Goal: Information Seeking & Learning: Learn about a topic

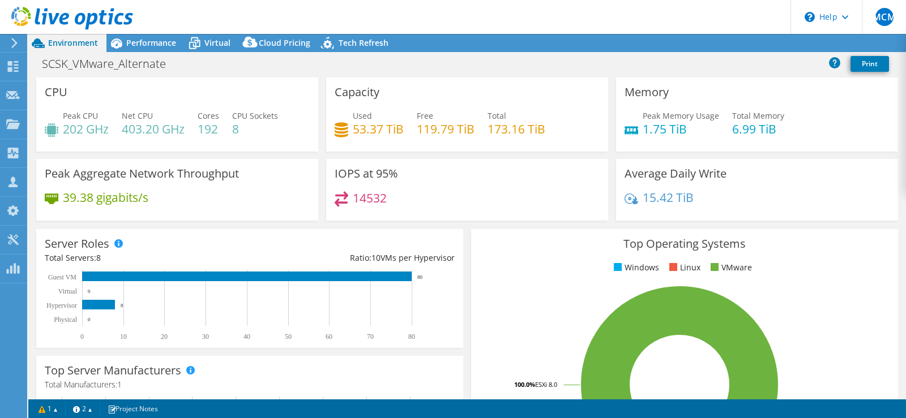
select select "USD"
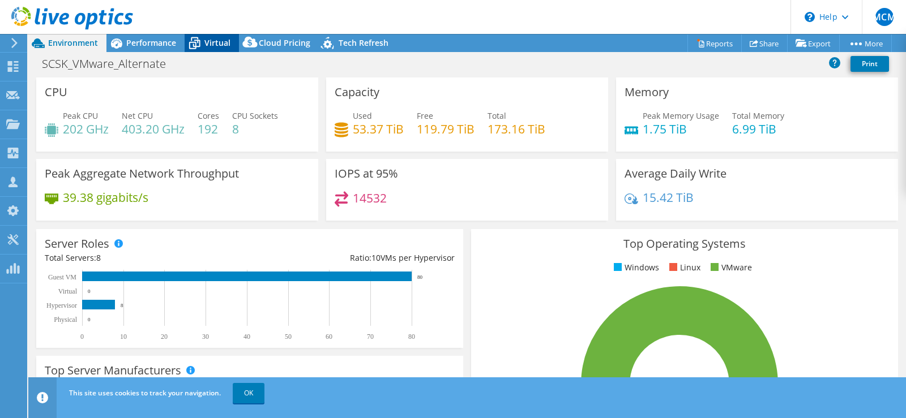
click at [212, 49] on div "Virtual" at bounding box center [212, 43] width 54 height 18
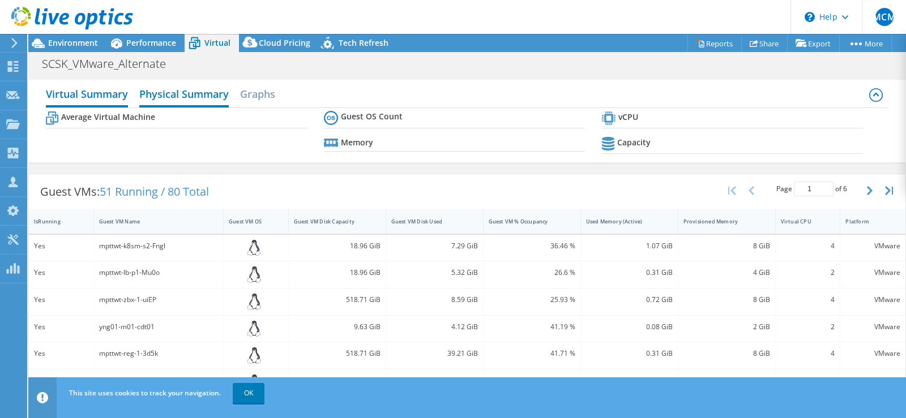
click at [145, 94] on h2 "Physical Summary" at bounding box center [183, 95] width 89 height 25
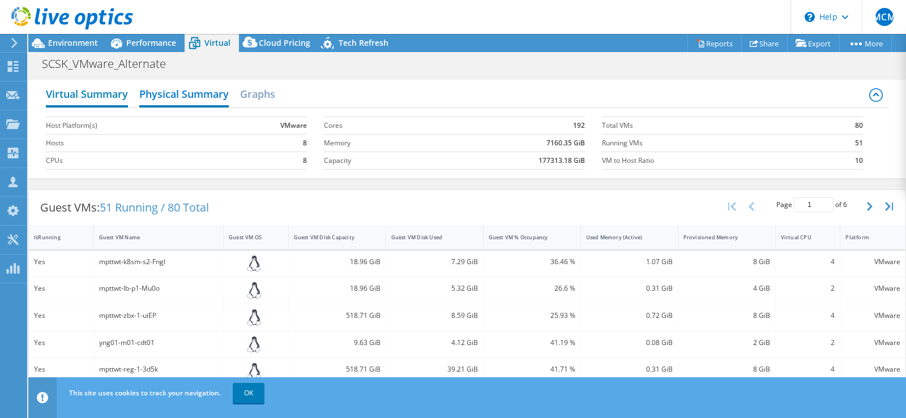
click at [105, 87] on h2 "Virtual Summary" at bounding box center [87, 95] width 82 height 25
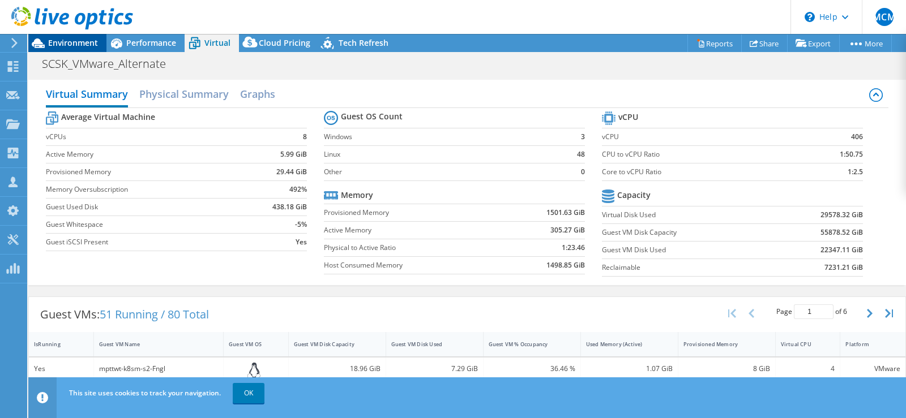
click at [79, 40] on span "Environment" at bounding box center [73, 42] width 50 height 11
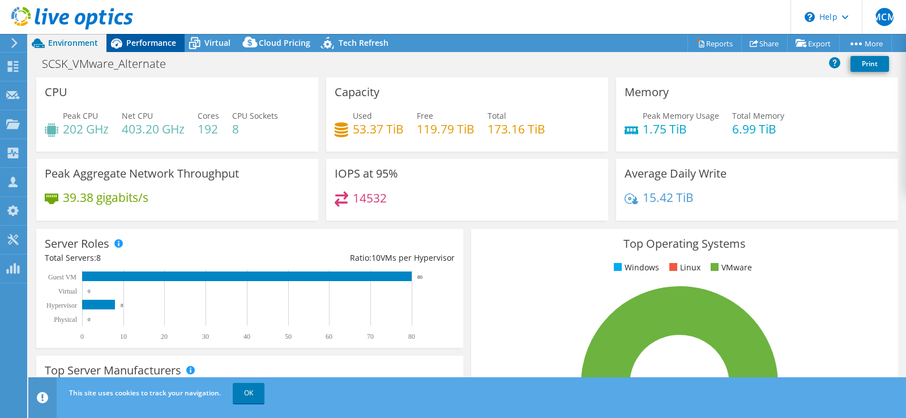
click at [149, 46] on span "Performance" at bounding box center [151, 42] width 50 height 11
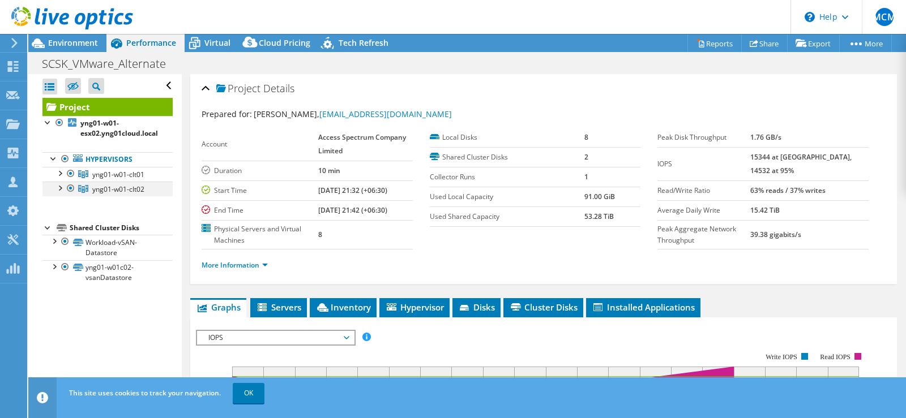
click at [72, 188] on div at bounding box center [70, 189] width 11 height 14
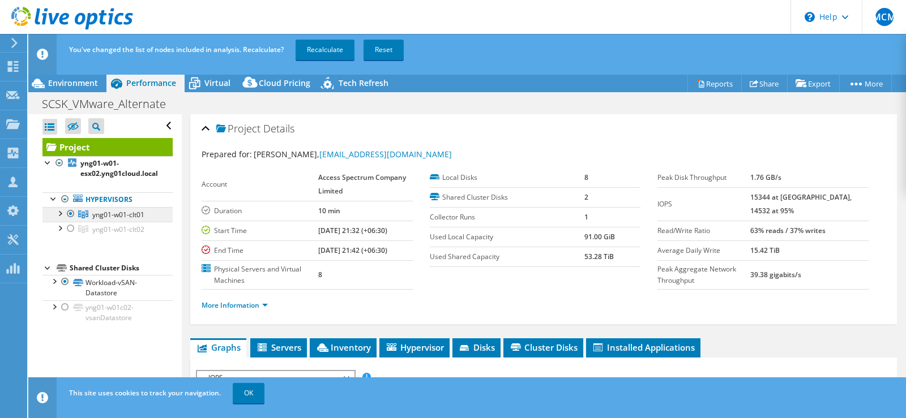
click at [134, 216] on span "yng01-w01-clt01" at bounding box center [118, 215] width 52 height 10
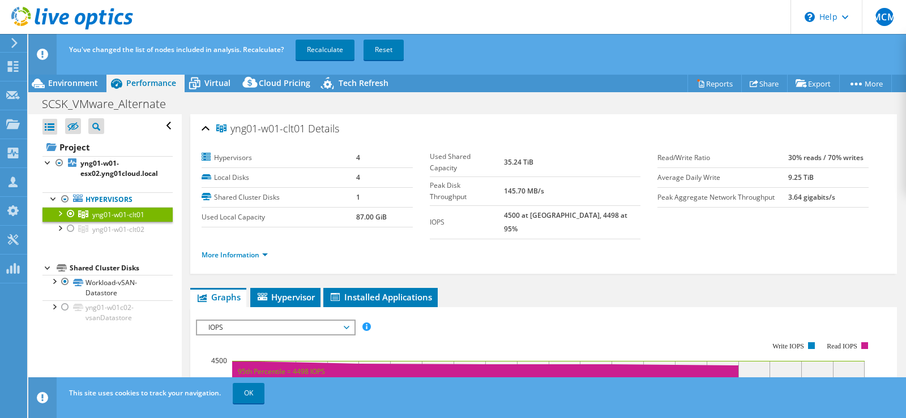
drag, startPoint x: 526, startPoint y: 190, endPoint x: 569, endPoint y: 188, distance: 43.1
click at [569, 205] on tr "IOPS 4500 at [GEOGRAPHIC_DATA], 4498 at 95%" at bounding box center [535, 221] width 211 height 33
drag, startPoint x: 515, startPoint y: 153, endPoint x: 569, endPoint y: 166, distance: 56.0
click at [569, 166] on tr "Used Shared Capacity 35.24 TiB" at bounding box center [535, 162] width 211 height 29
click at [113, 231] on span "yng01-w01-clt02" at bounding box center [118, 230] width 52 height 10
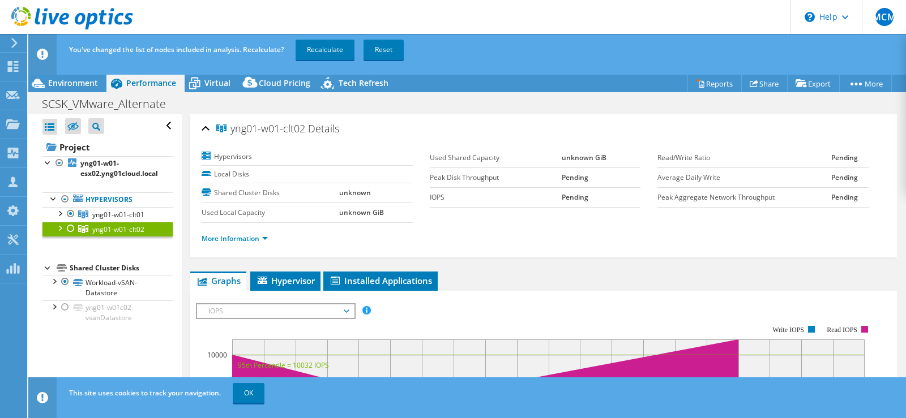
click at [71, 230] on div at bounding box center [70, 229] width 11 height 14
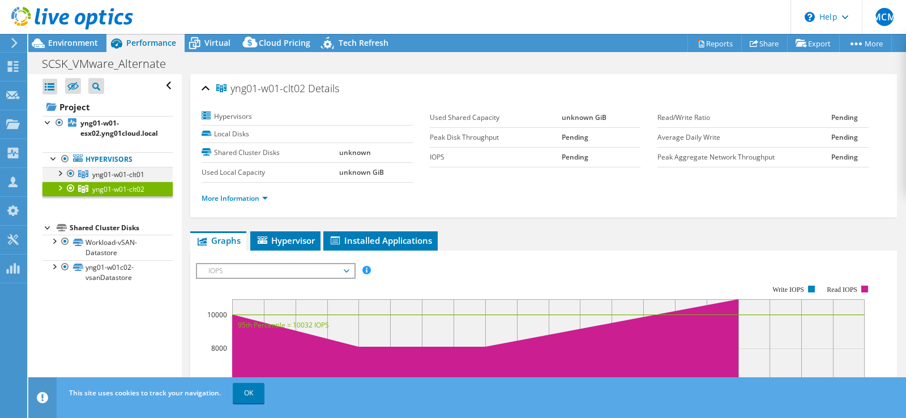
click at [69, 173] on div at bounding box center [70, 174] width 11 height 14
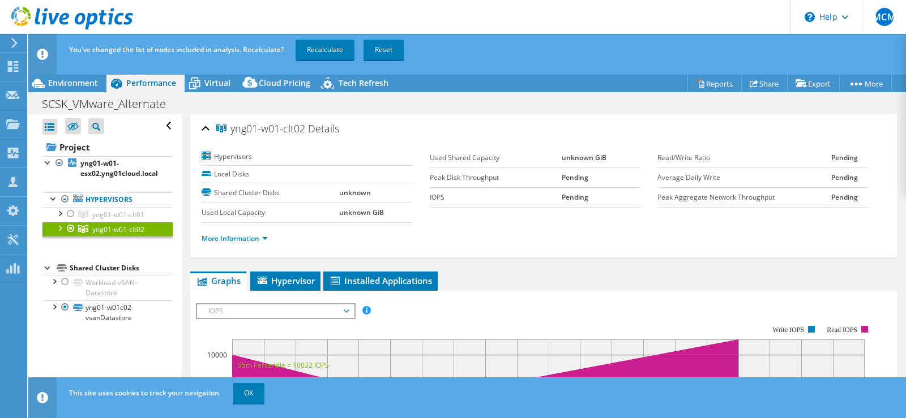
scroll to position [57, 0]
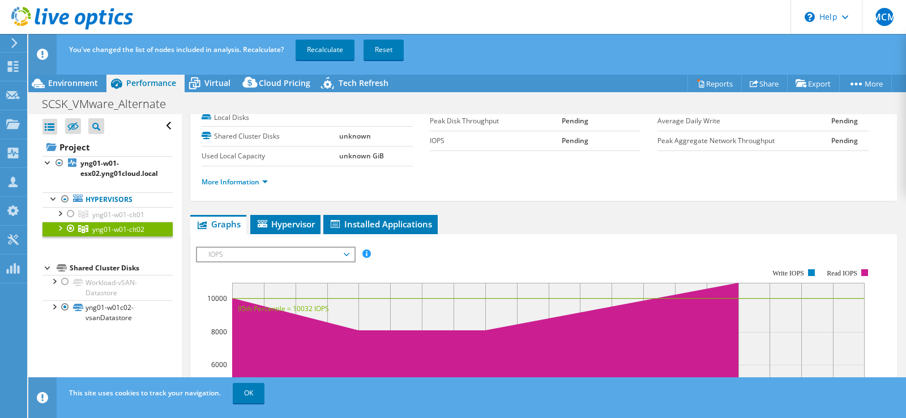
click at [59, 235] on link "yng01-w01-clt02" at bounding box center [107, 229] width 130 height 15
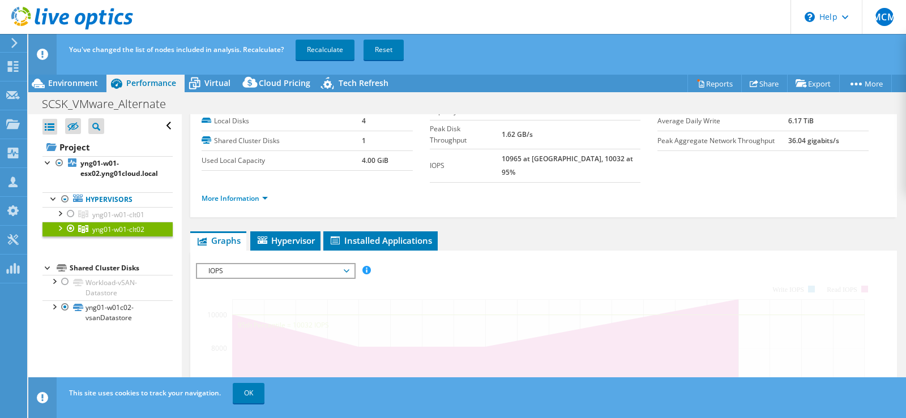
click at [61, 228] on div at bounding box center [59, 227] width 11 height 11
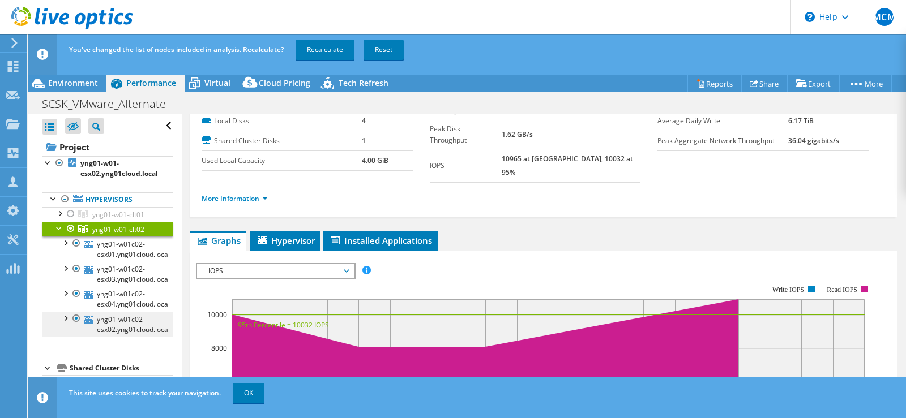
scroll to position [3, 0]
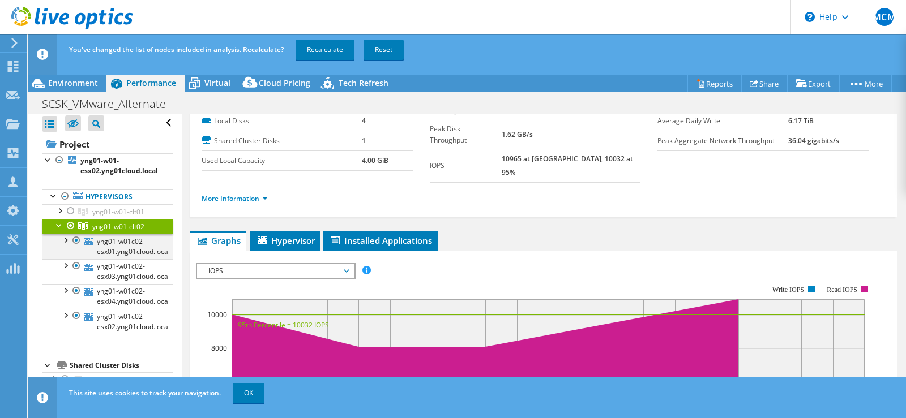
click at [68, 241] on div at bounding box center [64, 239] width 11 height 11
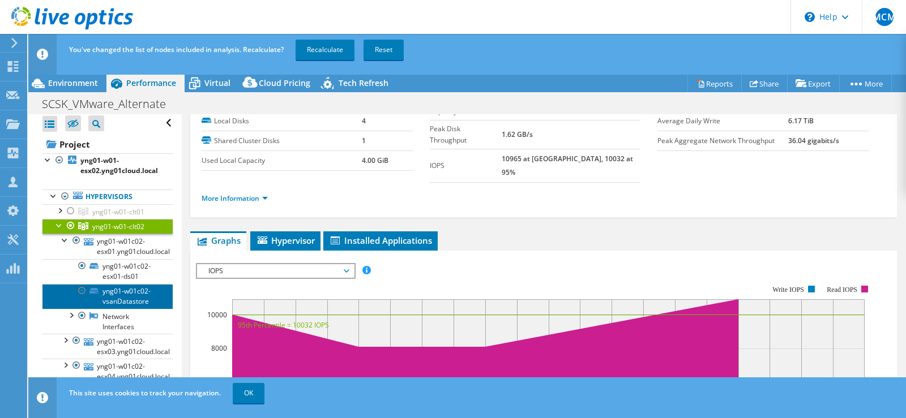
click at [140, 299] on link "yng01-w01c02-vsanDatastore" at bounding box center [107, 296] width 130 height 25
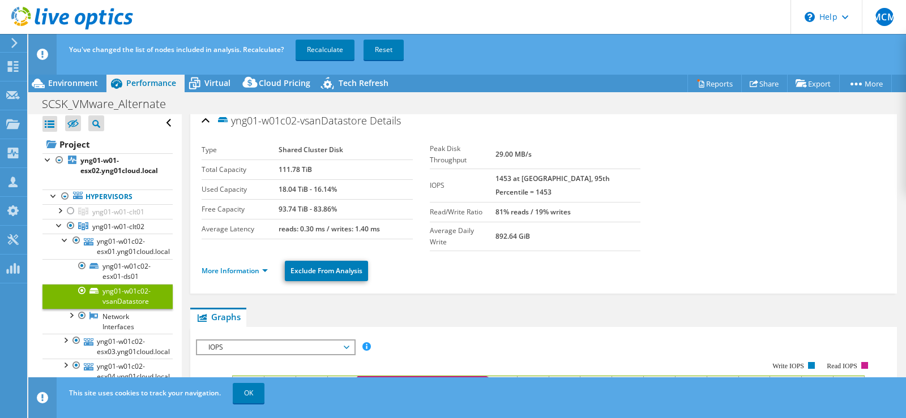
scroll to position [0, 0]
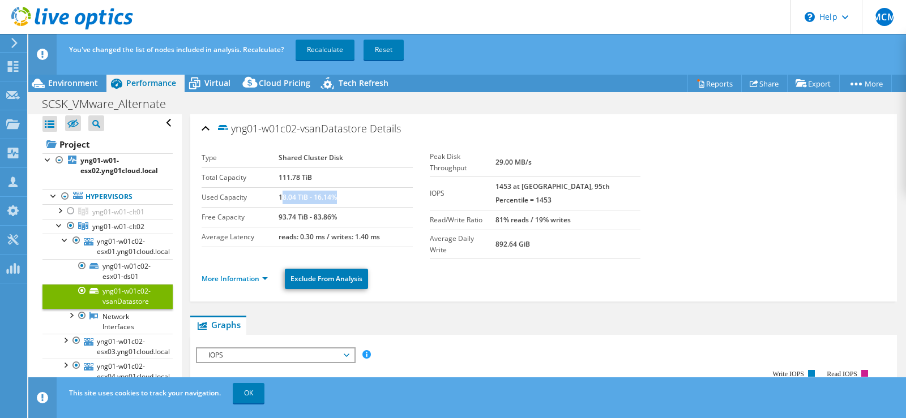
drag, startPoint x: 278, startPoint y: 197, endPoint x: 353, endPoint y: 190, distance: 75.1
click at [353, 190] on td "18.04 TiB - 16.14%" at bounding box center [345, 197] width 134 height 20
click at [273, 203] on label "Used Capacity" at bounding box center [240, 197] width 77 height 11
drag, startPoint x: 274, startPoint y: 198, endPoint x: 359, endPoint y: 192, distance: 85.1
click at [359, 192] on tr "Used Capacity 18.04 TiB - 16.14%" at bounding box center [307, 197] width 211 height 20
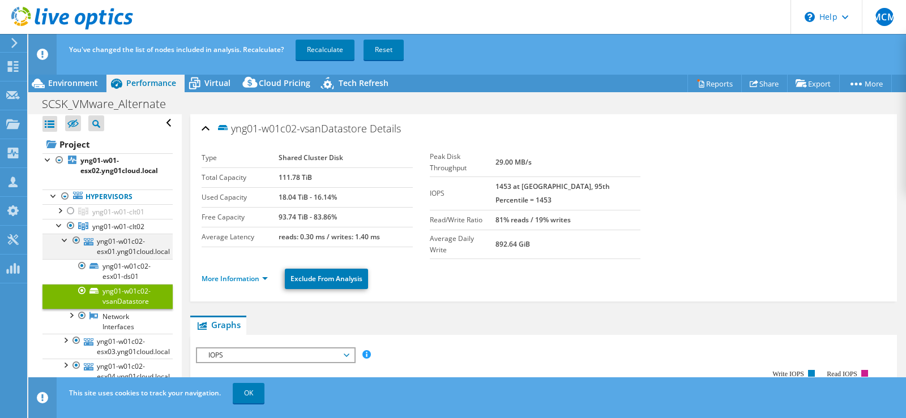
click at [66, 238] on div at bounding box center [64, 239] width 11 height 11
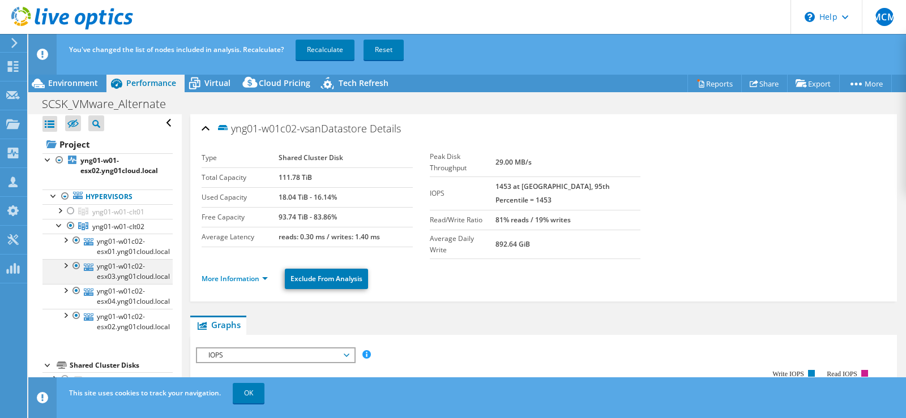
click at [68, 266] on div at bounding box center [64, 264] width 11 height 11
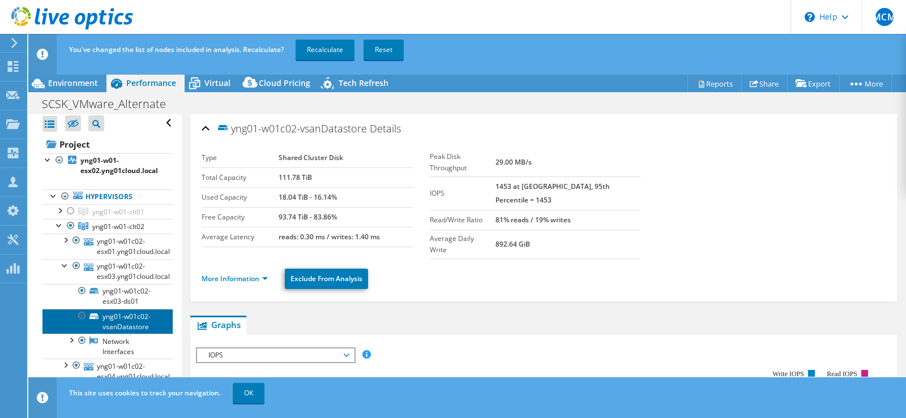
click at [121, 317] on link "yng01-w01c02-vsanDatastore" at bounding box center [107, 321] width 130 height 25
click at [119, 316] on link "yng01-w01c02-vsanDatastore" at bounding box center [107, 321] width 130 height 25
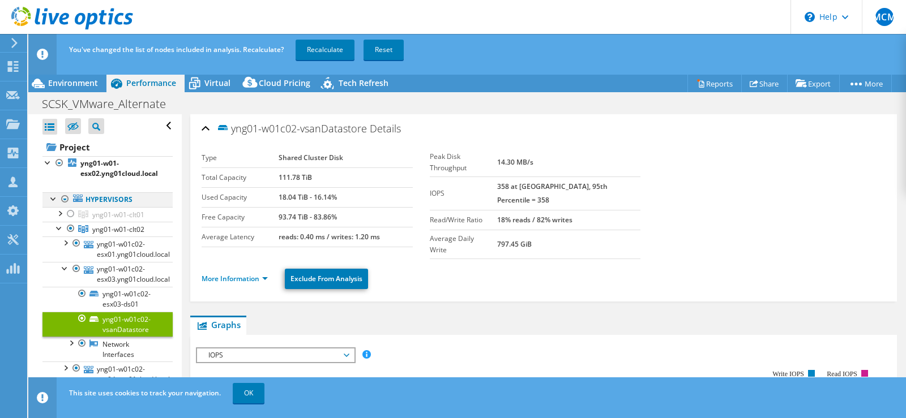
click at [57, 196] on div at bounding box center [53, 197] width 11 height 11
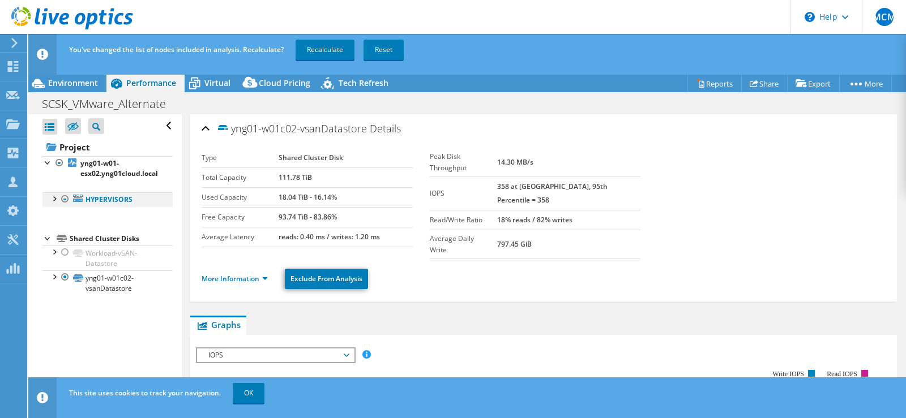
click at [56, 198] on div at bounding box center [53, 197] width 11 height 11
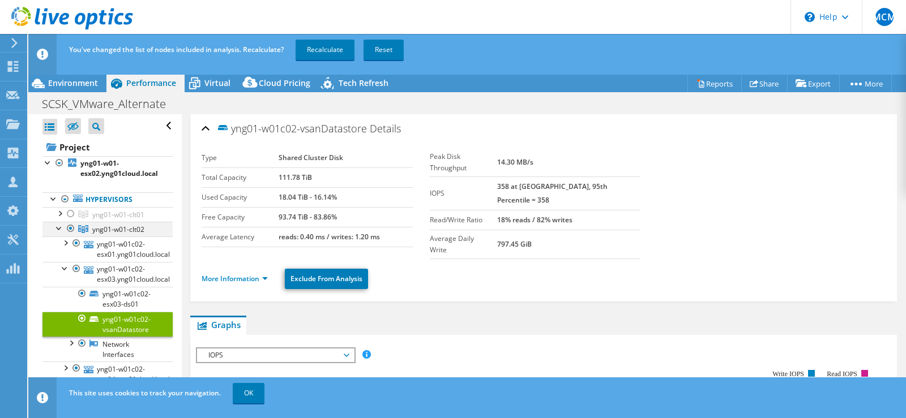
click at [57, 231] on div at bounding box center [59, 227] width 11 height 11
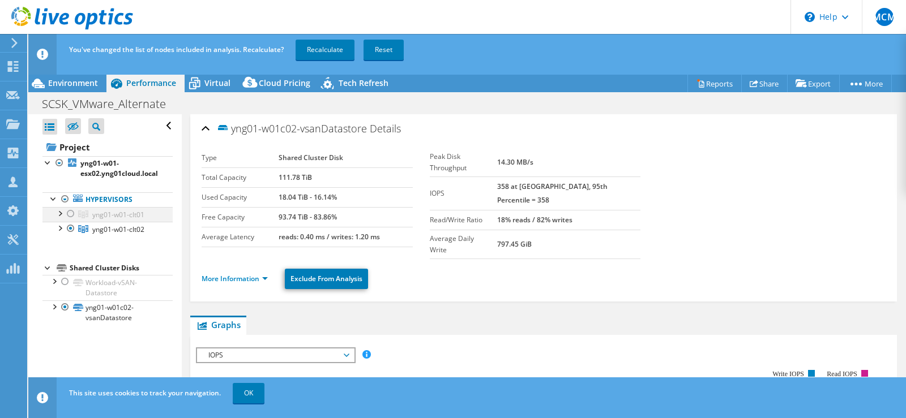
click at [70, 214] on div at bounding box center [70, 214] width 11 height 14
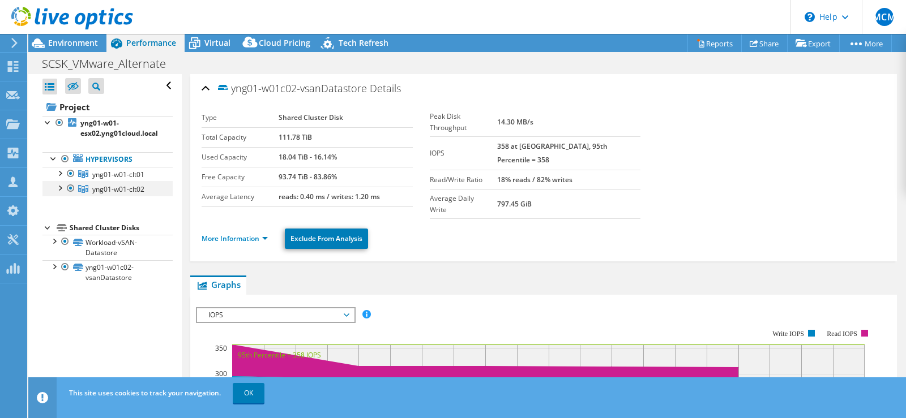
click at [68, 187] on div at bounding box center [70, 189] width 11 height 14
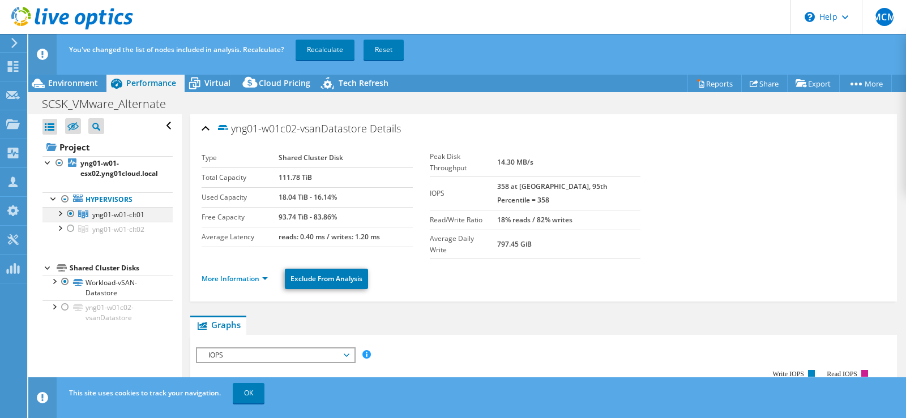
click at [66, 212] on div at bounding box center [70, 214] width 11 height 14
click at [74, 211] on div at bounding box center [70, 214] width 11 height 14
click at [63, 215] on div at bounding box center [59, 212] width 11 height 11
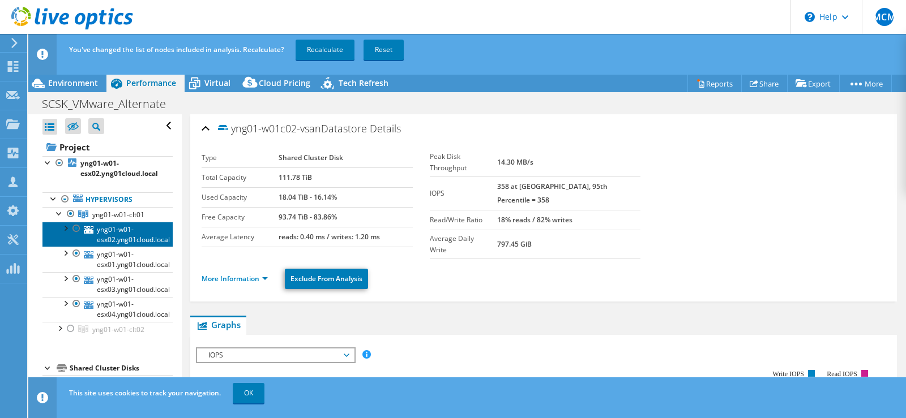
click at [101, 239] on link "yng01-w01-esx02.yng01cloud.local" at bounding box center [107, 234] width 130 height 25
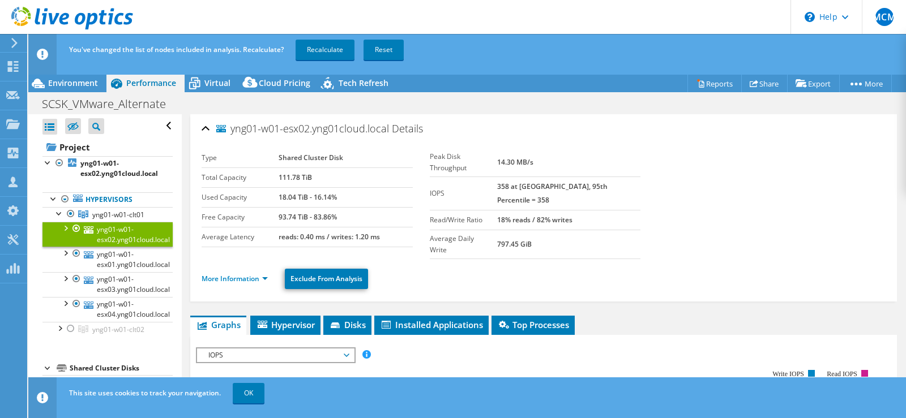
click at [69, 228] on div at bounding box center [64, 227] width 11 height 11
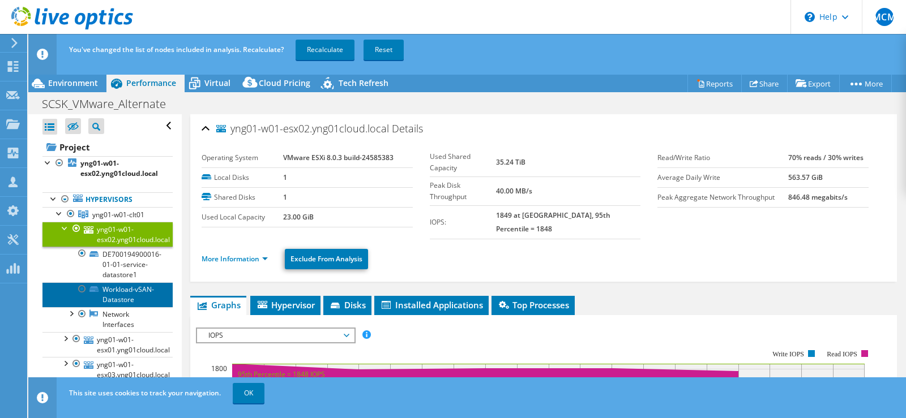
click at [112, 296] on link "Workload-vSAN-Datastore" at bounding box center [107, 294] width 130 height 25
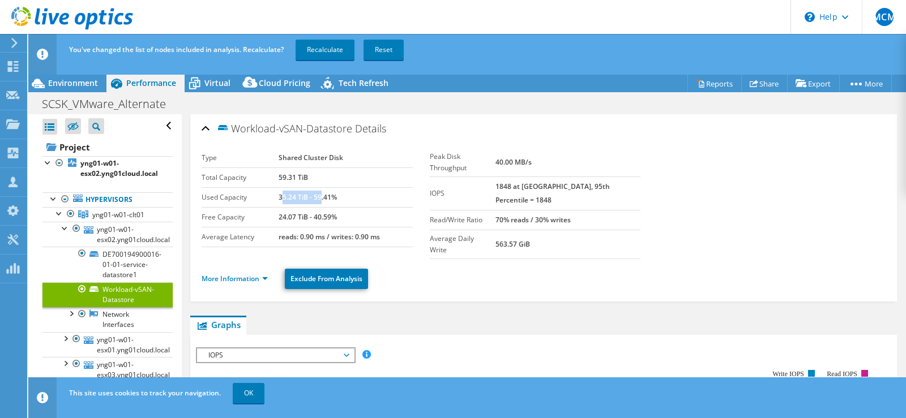
drag, startPoint x: 279, startPoint y: 196, endPoint x: 319, endPoint y: 196, distance: 40.2
click at [319, 196] on b "35.24 TiB - 59.41%" at bounding box center [307, 197] width 58 height 10
click at [360, 199] on div "35.24 TiB - 59.41%" at bounding box center [345, 198] width 134 height 14
drag, startPoint x: 278, startPoint y: 196, endPoint x: 361, endPoint y: 198, distance: 82.1
click at [360, 199] on div "35.24 TiB - 59.41%" at bounding box center [345, 198] width 134 height 14
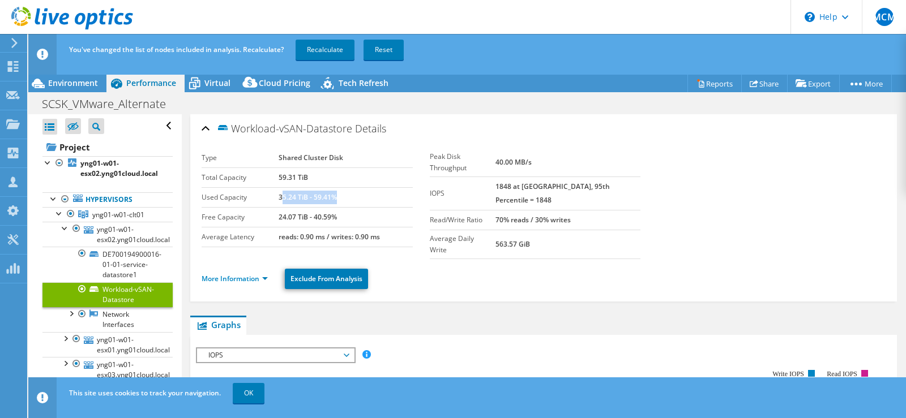
click at [282, 198] on b "35.24 TiB - 59.41%" at bounding box center [307, 197] width 58 height 10
drag, startPoint x: 277, startPoint y: 198, endPoint x: 328, endPoint y: 190, distance: 51.0
click at [328, 190] on td "35.24 TiB - 59.41%" at bounding box center [345, 197] width 134 height 20
click at [71, 230] on div at bounding box center [76, 229] width 11 height 14
click at [68, 230] on div at bounding box center [64, 227] width 11 height 11
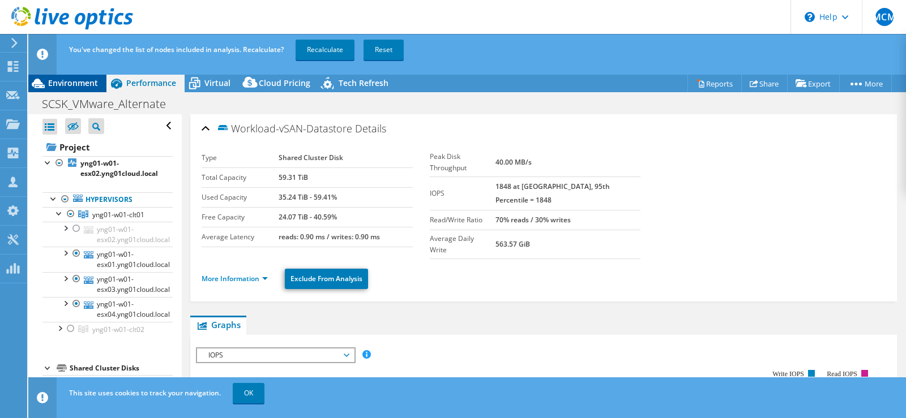
click at [69, 92] on div "Environment" at bounding box center [67, 83] width 78 height 18
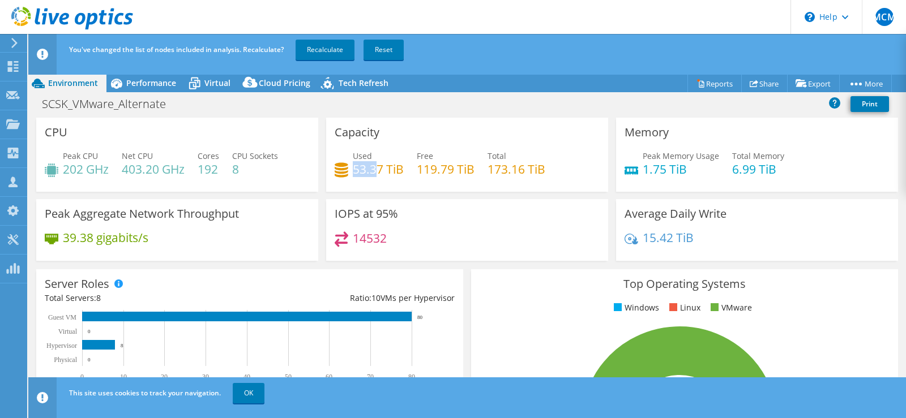
drag, startPoint x: 352, startPoint y: 169, endPoint x: 387, endPoint y: 168, distance: 34.5
click at [385, 168] on h4 "53.37 TiB" at bounding box center [378, 169] width 51 height 12
click at [222, 83] on span "Virtual" at bounding box center [217, 83] width 26 height 11
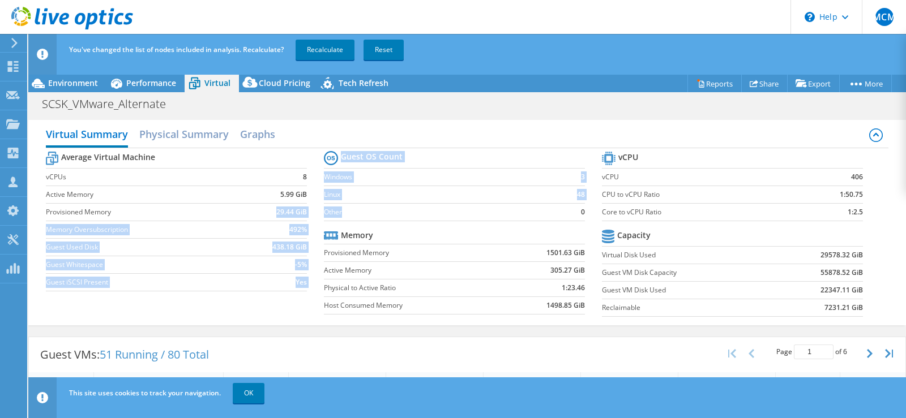
drag, startPoint x: 271, startPoint y: 211, endPoint x: 425, endPoint y: 208, distance: 154.0
click at [400, 208] on div "Average Virtual Machine vCPUs 8 Active Memory 5.99 GiB Provisioned Memory 29.44…" at bounding box center [467, 235] width 842 height 174
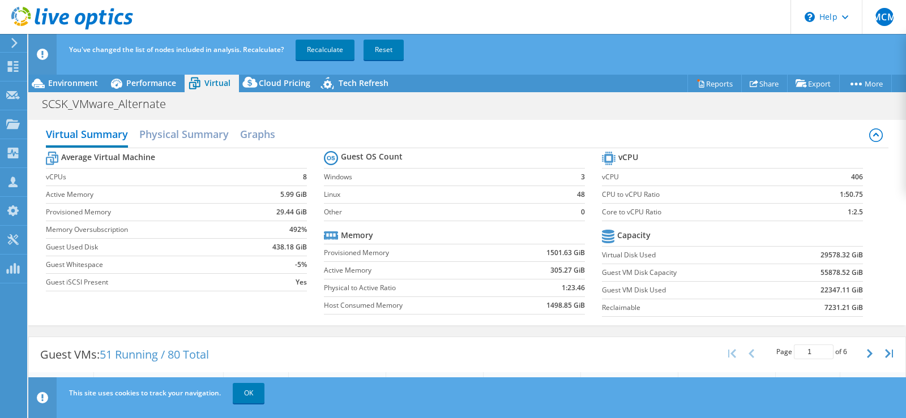
click at [722, 248] on td "Virtual Disk Used" at bounding box center [687, 255] width 171 height 18
drag, startPoint x: 814, startPoint y: 256, endPoint x: 851, endPoint y: 255, distance: 37.4
click at [851, 255] on b "29578.32 GiB" at bounding box center [841, 255] width 42 height 11
drag, startPoint x: 564, startPoint y: 188, endPoint x: 584, endPoint y: 202, distance: 24.3
click at [582, 202] on section "Guest OS Count Windows 3 Linux 48 Other 0 Memory Provisioned Memory 1501.63 GiB…" at bounding box center [463, 234] width 278 height 172
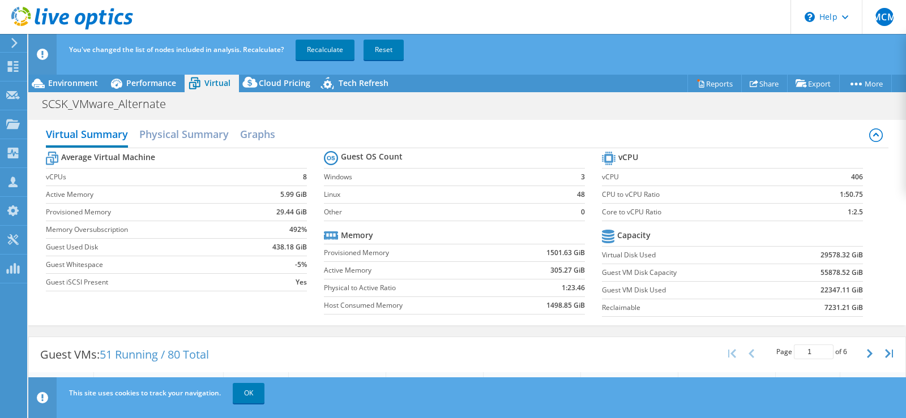
click at [635, 202] on td "CPU to vCPU Ratio" at bounding box center [698, 195] width 192 height 18
drag, startPoint x: 826, startPoint y: 198, endPoint x: 859, endPoint y: 198, distance: 33.4
click at [859, 198] on section "vCPU vCPU 406 CPU to vCPU Ratio 1:50.75 Core to vCPU Ratio 1:2.5 Capacity Virtu…" at bounding box center [741, 236] width 278 height 174
drag, startPoint x: 840, startPoint y: 177, endPoint x: 862, endPoint y: 182, distance: 22.8
click at [862, 182] on section "vCPU vCPU 406 CPU to vCPU Ratio 1:50.75 Core to vCPU Ratio 1:2.5 Capacity Virtu…" at bounding box center [741, 236] width 278 height 174
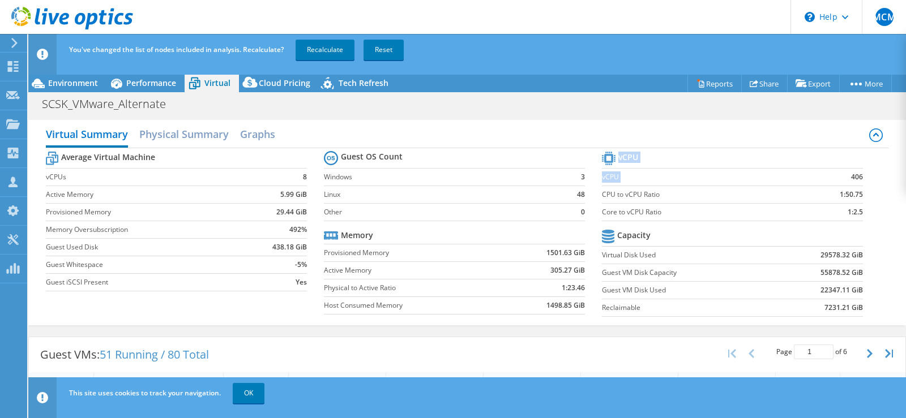
click at [807, 204] on td "1:2.5" at bounding box center [828, 212] width 68 height 18
click at [205, 140] on h2 "Physical Summary" at bounding box center [183, 135] width 89 height 25
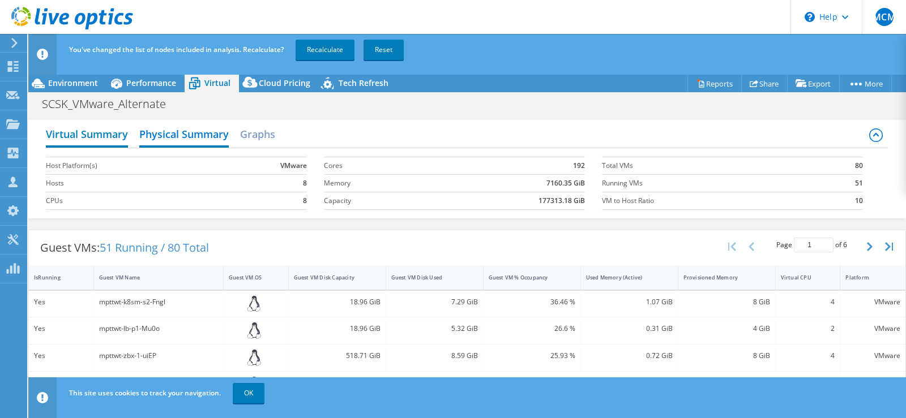
click at [92, 136] on h2 "Virtual Summary" at bounding box center [87, 135] width 82 height 25
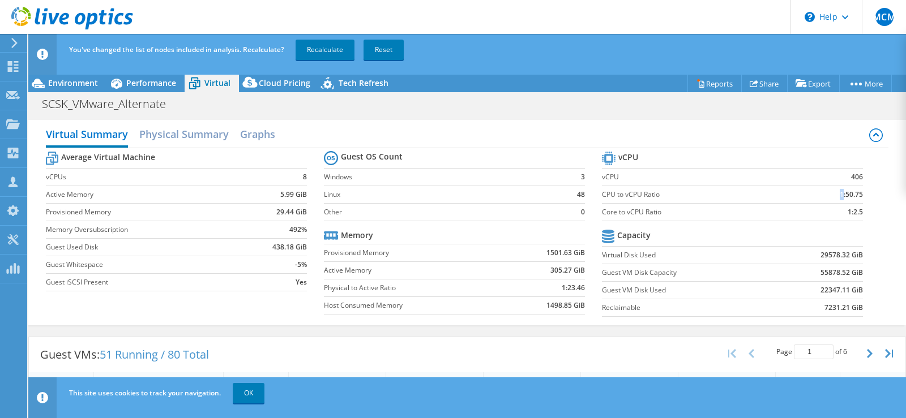
drag, startPoint x: 774, startPoint y: 198, endPoint x: 843, endPoint y: 199, distance: 69.6
click at [843, 199] on tr "CPU to vCPU Ratio 1:50.75" at bounding box center [732, 195] width 261 height 18
click at [847, 207] on b "1:2.5" at bounding box center [854, 212] width 15 height 11
drag, startPoint x: 611, startPoint y: 203, endPoint x: 721, endPoint y: 216, distance: 110.6
click at [721, 216] on td "Core to vCPU Ratio" at bounding box center [698, 212] width 192 height 18
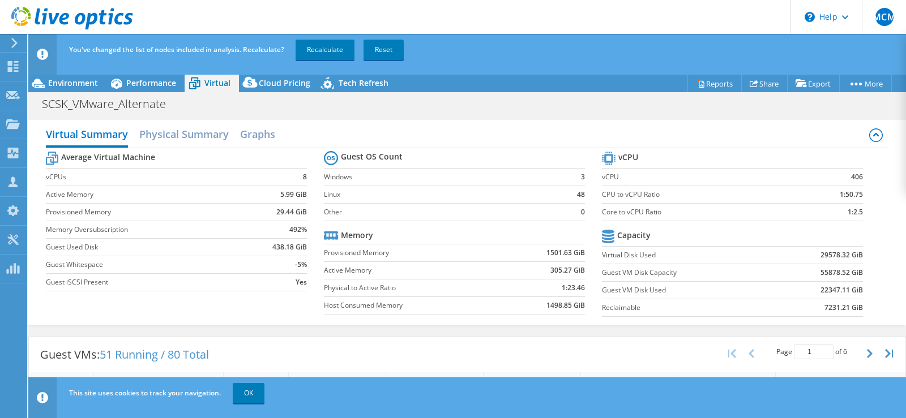
click at [430, 196] on label "Linux" at bounding box center [442, 194] width 237 height 11
drag, startPoint x: 341, startPoint y: 246, endPoint x: 579, endPoint y: 252, distance: 237.8
click at [579, 252] on tr "Provisioned Memory 1501.63 GiB" at bounding box center [454, 253] width 261 height 18
drag, startPoint x: 492, startPoint y: 272, endPoint x: 562, endPoint y: 269, distance: 69.7
click at [494, 272] on label "Active Memory" at bounding box center [413, 270] width 179 height 11
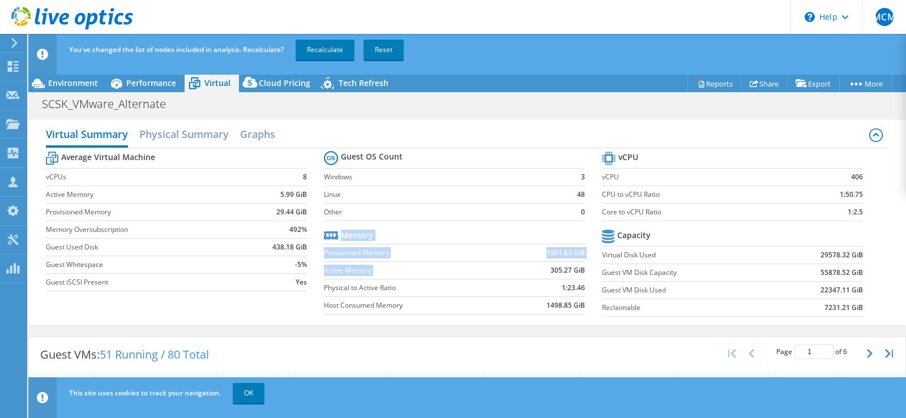
drag, startPoint x: 542, startPoint y: 269, endPoint x: 582, endPoint y: 270, distance: 39.6
click at [582, 270] on section "Guest OS Count Windows 3 Linux 48 Other 0 Memory Provisioned Memory 1501.63 GiB…" at bounding box center [463, 234] width 278 height 172
click at [526, 253] on td "1501.63 GiB" at bounding box center [544, 253] width 82 height 18
drag, startPoint x: 536, startPoint y: 253, endPoint x: 579, endPoint y: 248, distance: 43.3
click at [579, 248] on td "1501.63 GiB" at bounding box center [544, 253] width 82 height 18
